Goal: Participate in discussion: Engage in conversation with other users on a specific topic

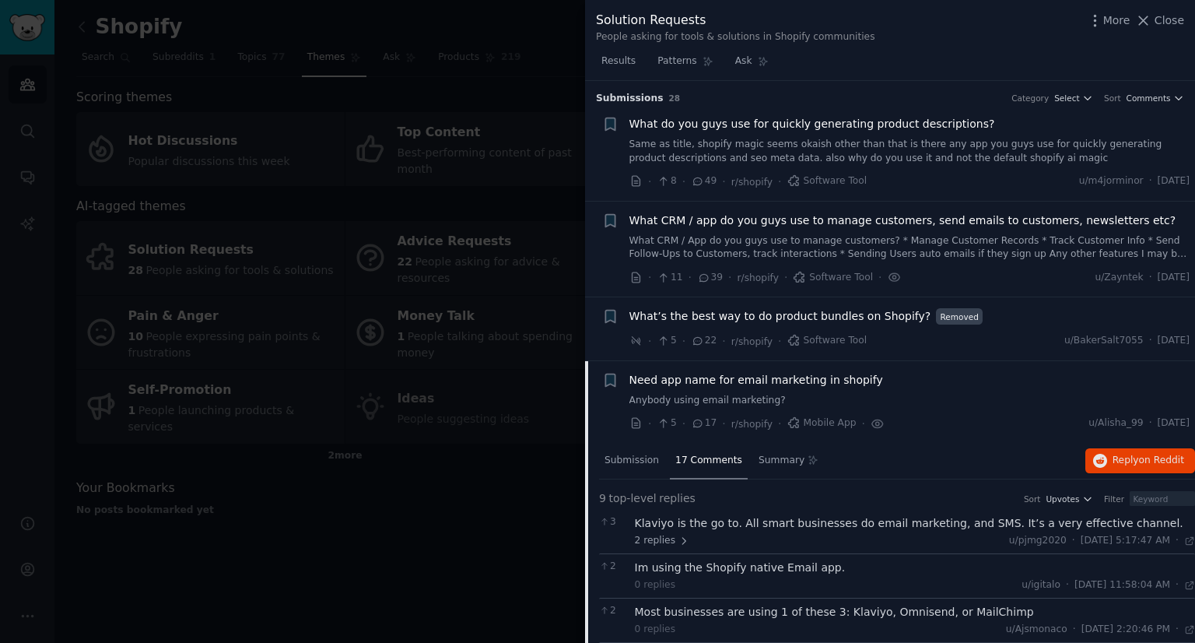
click at [450, 313] on div at bounding box center [597, 321] width 1195 height 643
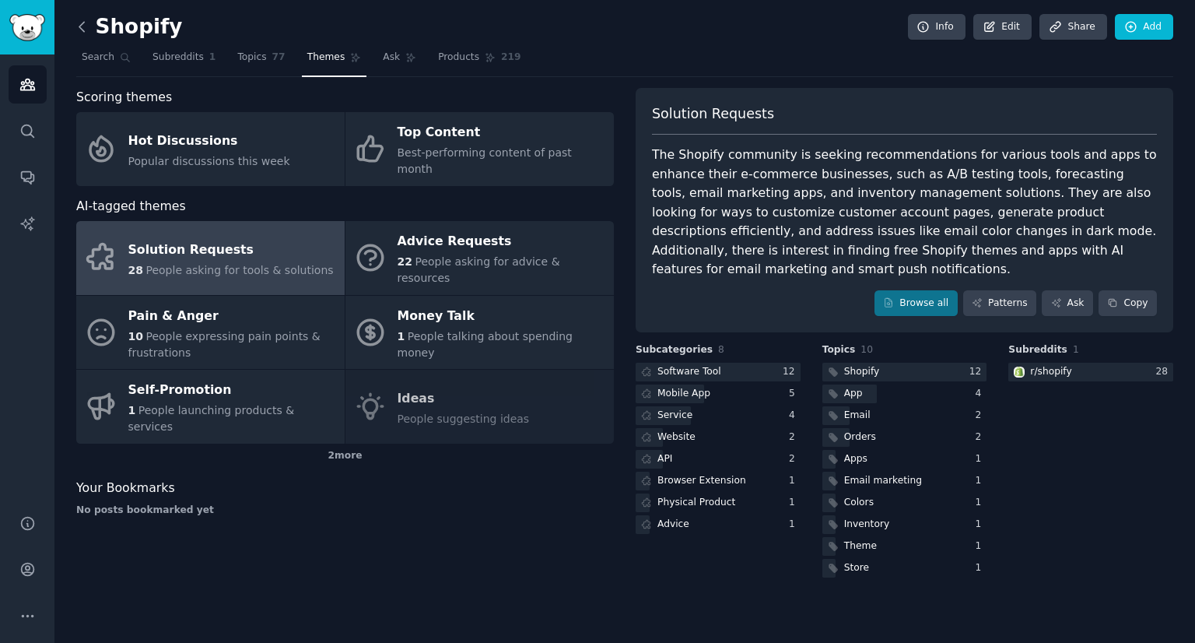
click at [82, 23] on icon at bounding box center [82, 27] width 16 height 16
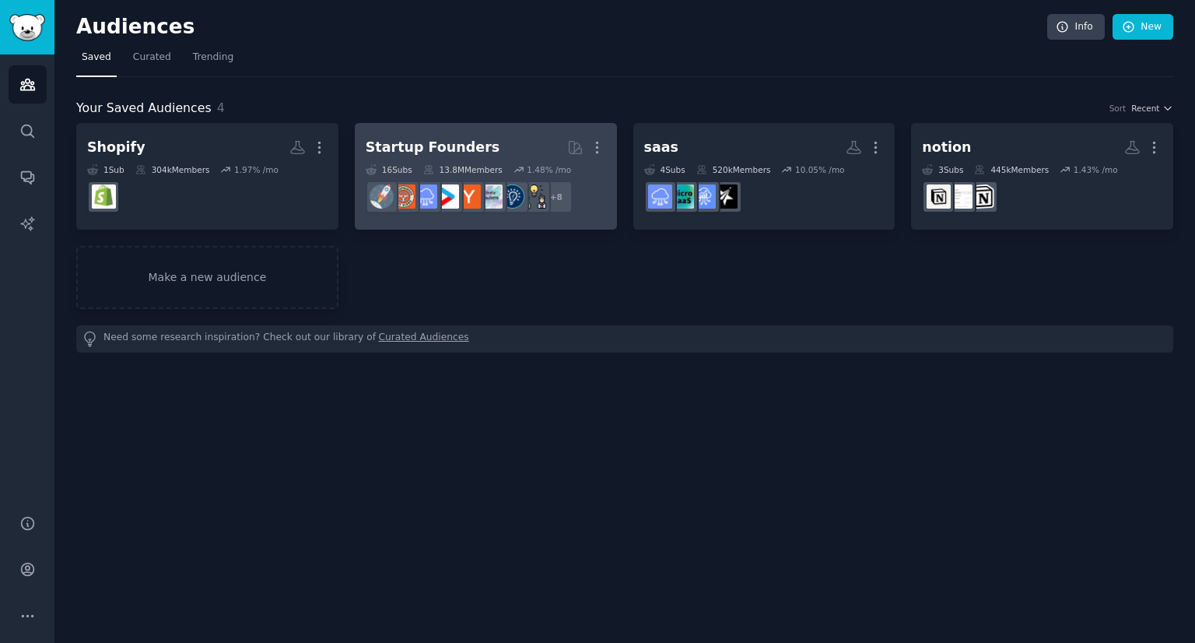
click at [507, 147] on h2 "Startup Founders Curated by GummySearch More" at bounding box center [486, 147] width 240 height 27
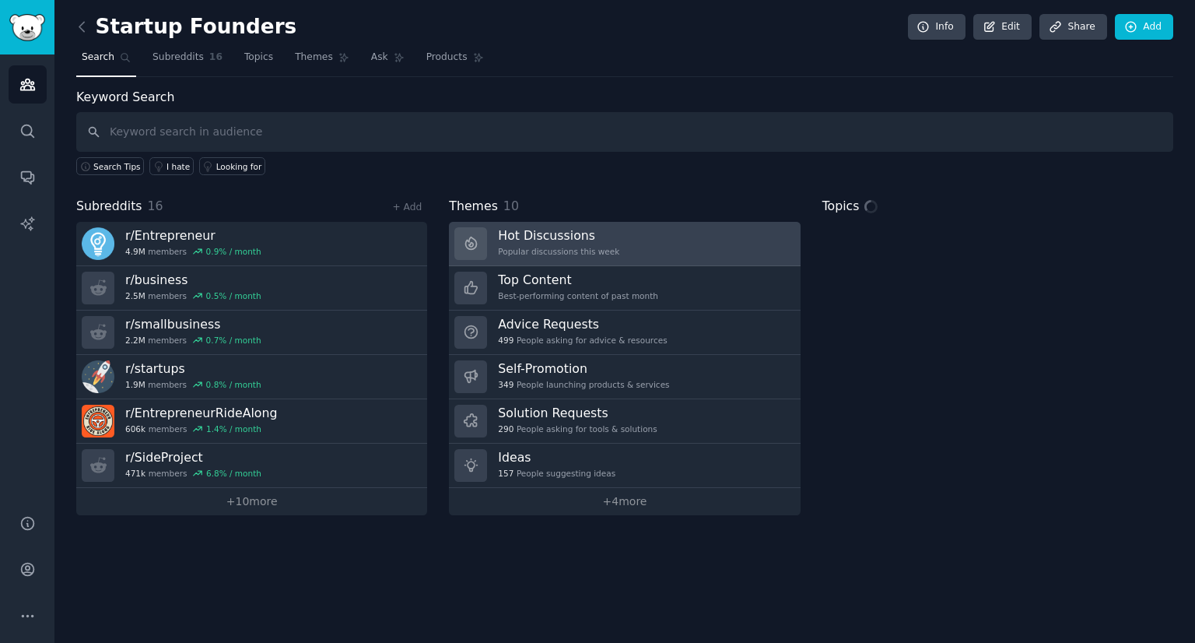
click at [628, 255] on link "Hot Discussions Popular discussions this week" at bounding box center [624, 244] width 351 height 44
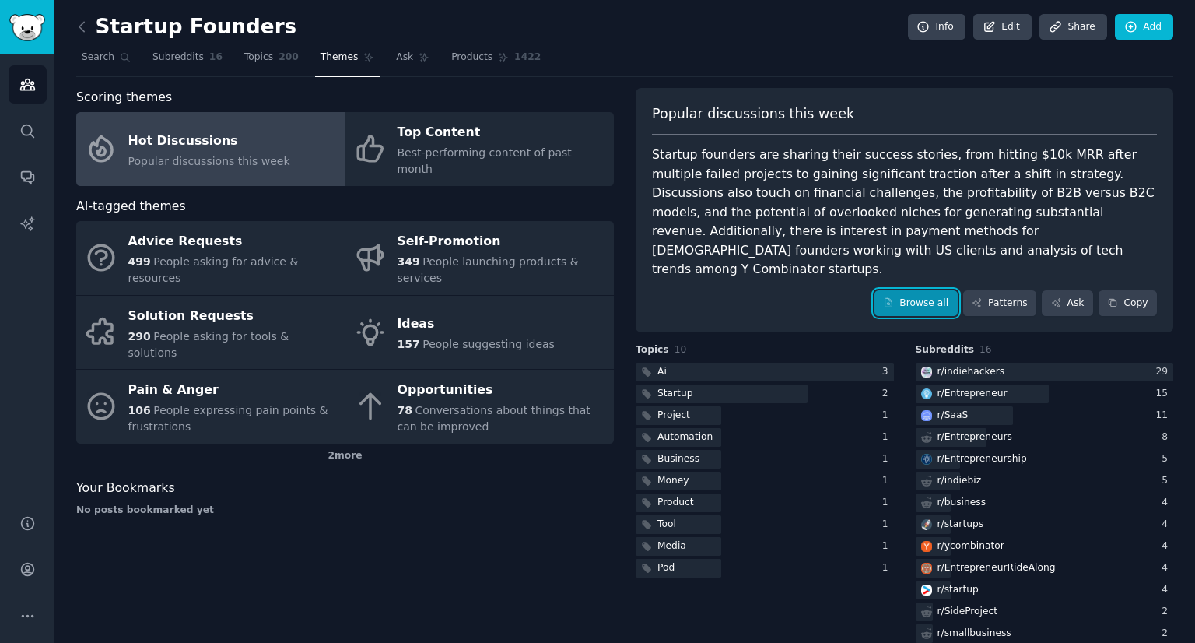
click at [890, 290] on link "Browse all" at bounding box center [915, 303] width 83 height 26
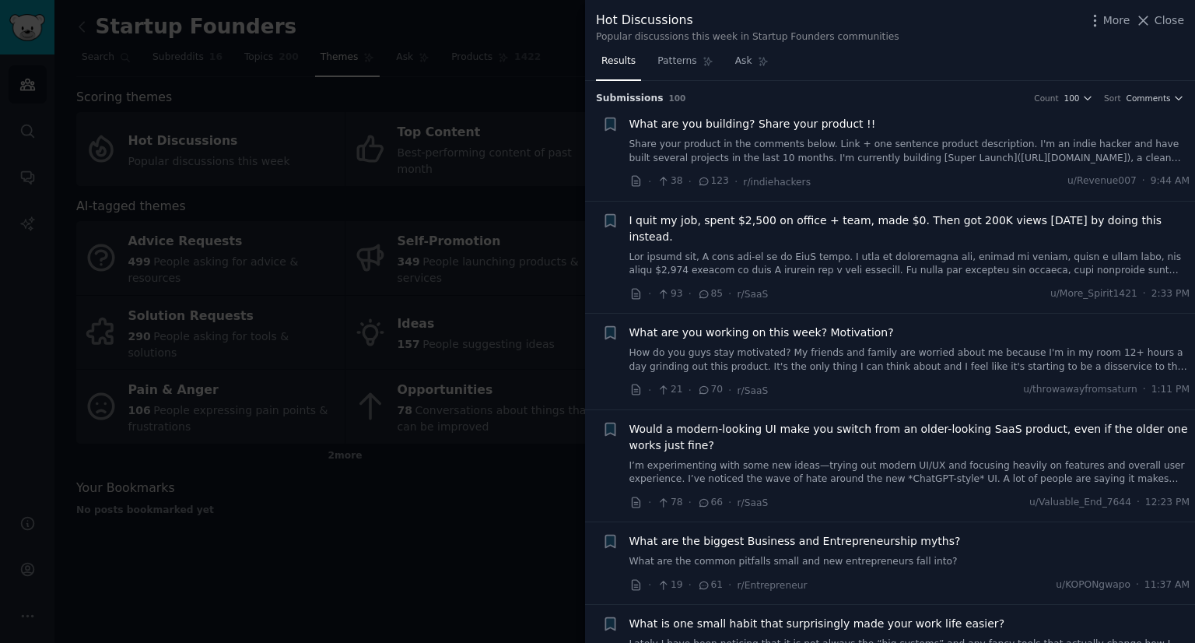
click at [775, 148] on link "Share your product in the comments below. Link + one sentence product descripti…" at bounding box center [909, 151] width 561 height 27
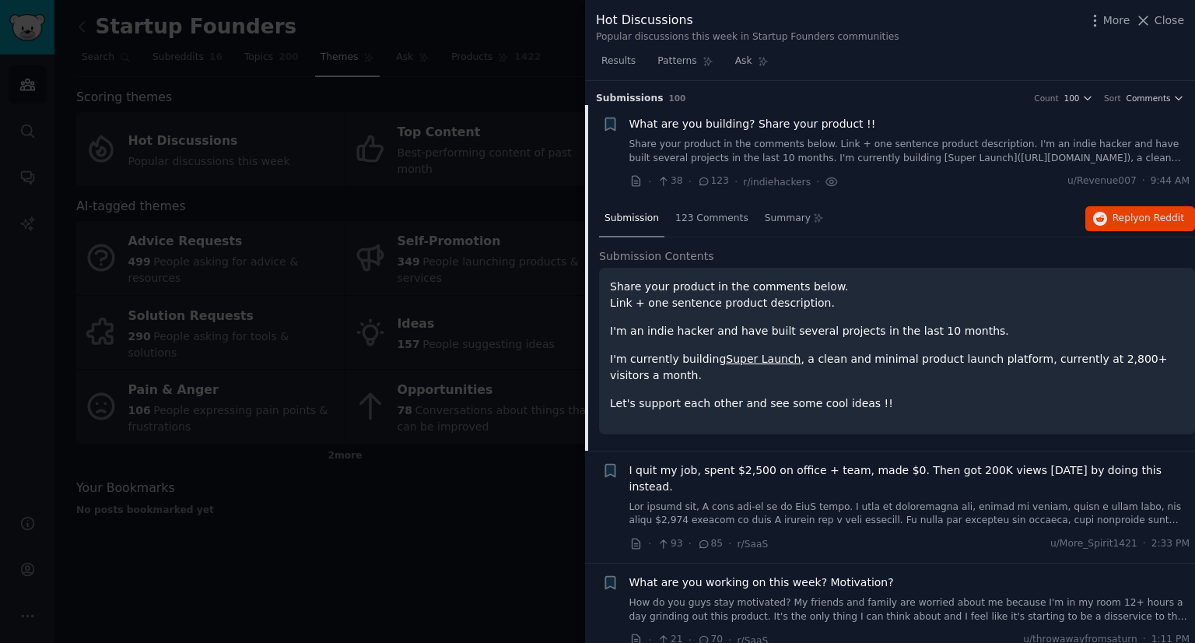
scroll to position [24, 0]
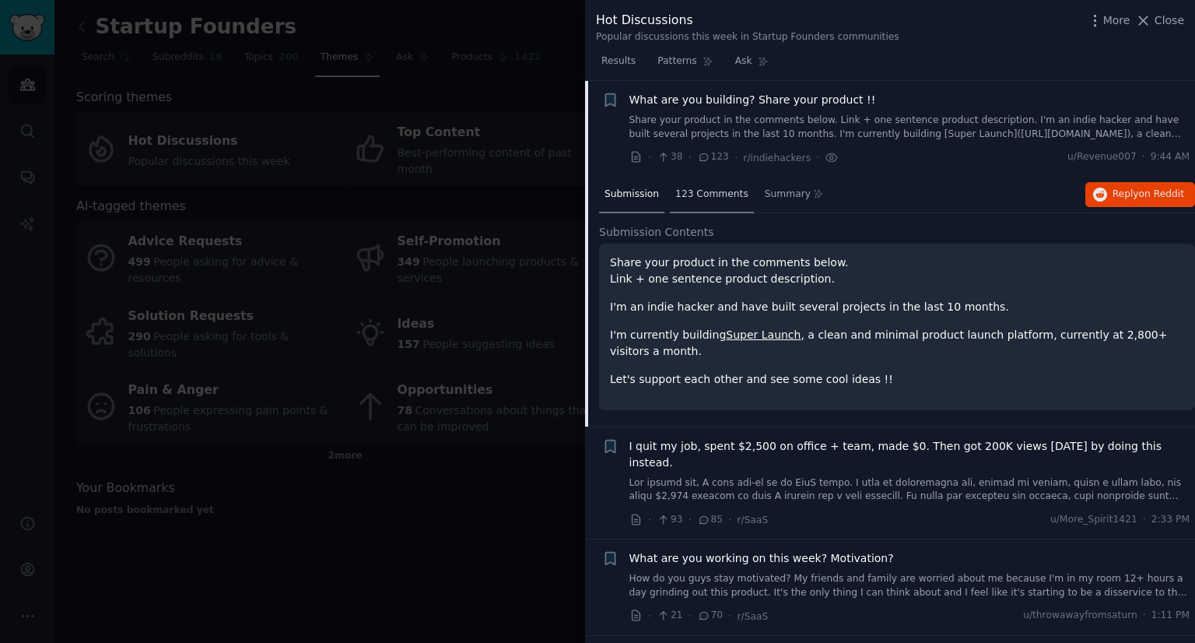
click at [720, 200] on div "123 Comments" at bounding box center [712, 195] width 84 height 37
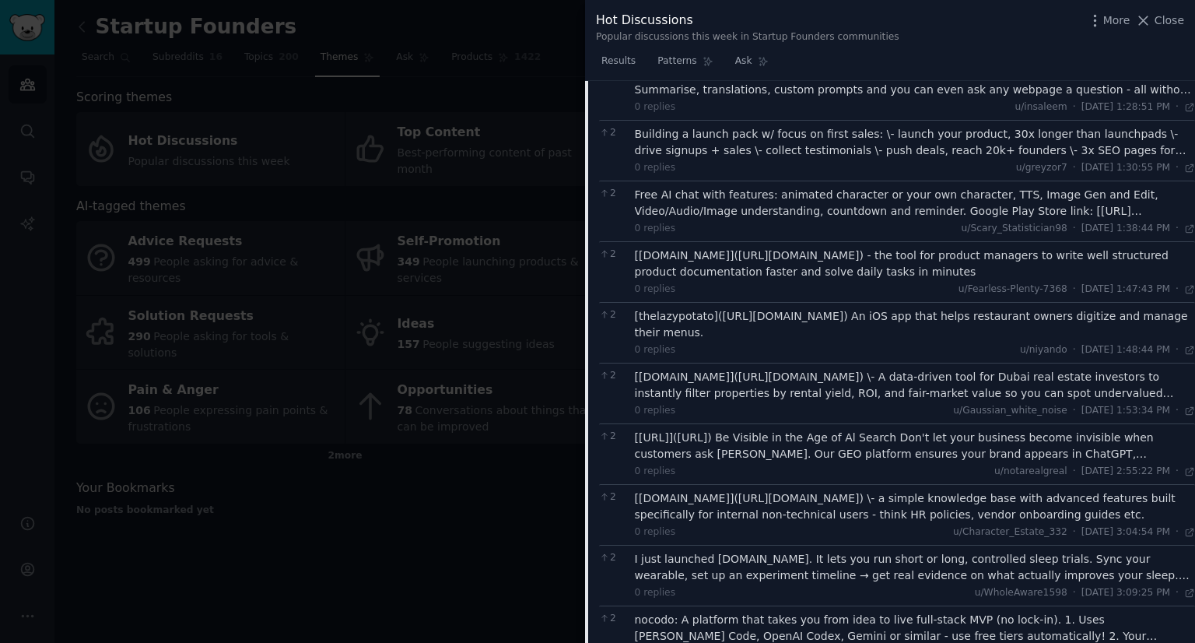
scroll to position [1735, 0]
